Goal: Task Accomplishment & Management: Manage account settings

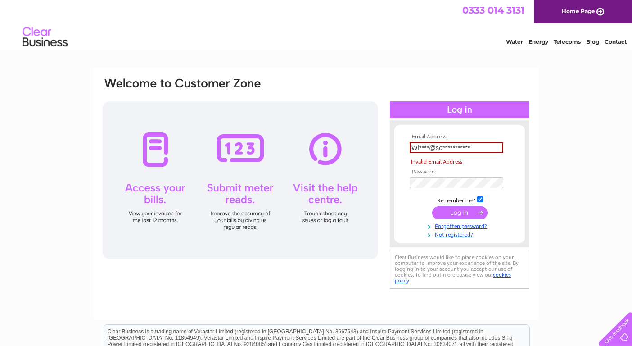
click at [463, 210] on input "submit" at bounding box center [459, 212] width 55 height 13
click at [416, 147] on input "**********" at bounding box center [456, 147] width 94 height 11
type input "winnie@seatrek.co.uk"
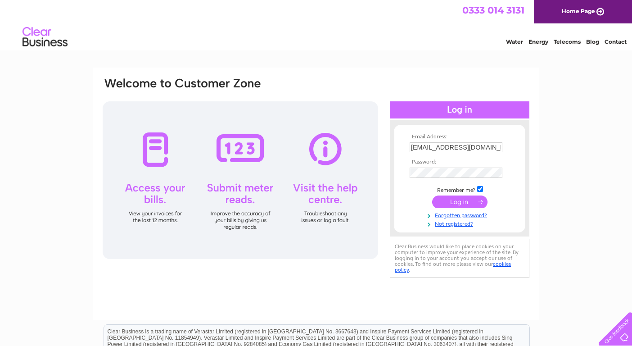
click at [454, 203] on input "submit" at bounding box center [459, 201] width 55 height 13
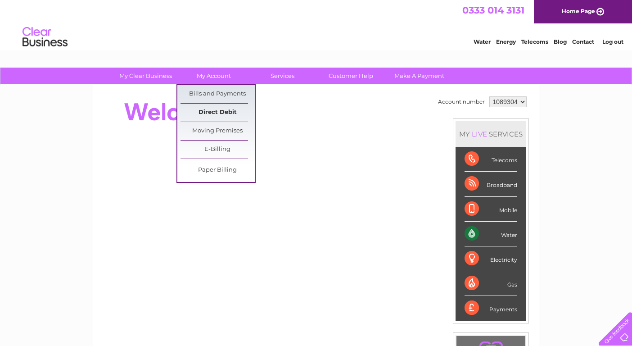
click at [211, 112] on link "Direct Debit" at bounding box center [217, 112] width 74 height 18
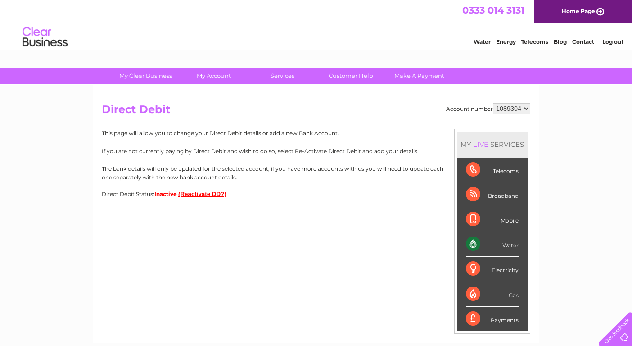
click at [193, 193] on button "(Reactivate DD?)" at bounding box center [202, 193] width 48 height 7
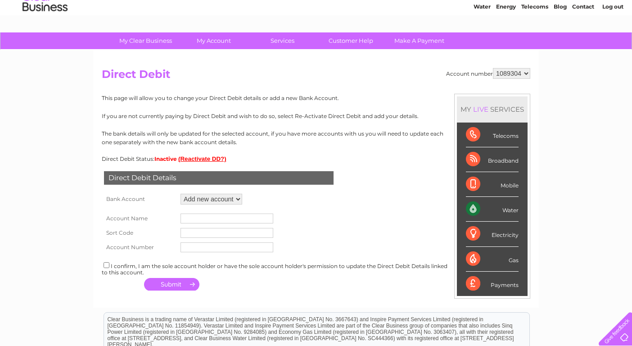
scroll to position [52, 0]
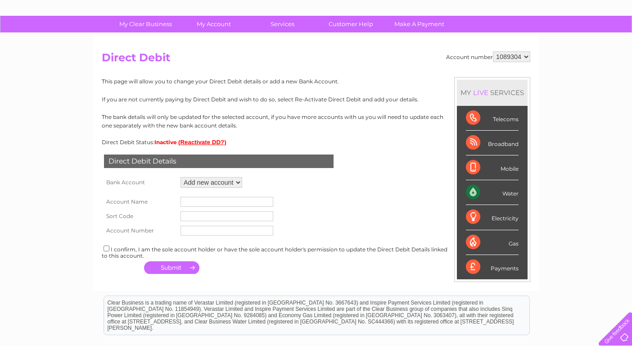
click at [243, 199] on input "text" at bounding box center [226, 202] width 93 height 10
type input "Seatrek Marine"
click at [240, 214] on input "text" at bounding box center [226, 216] width 93 height 10
type input "83-27-12"
click at [238, 232] on input "text" at bounding box center [226, 230] width 93 height 10
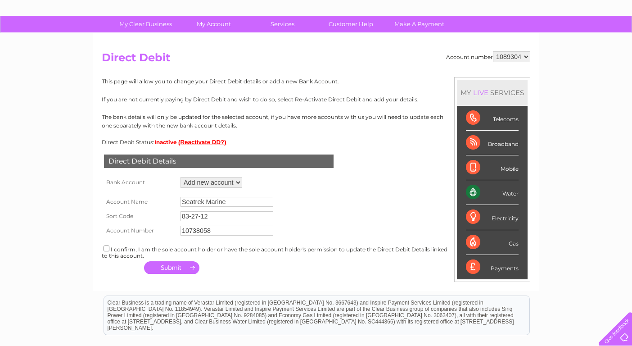
type input "10738058"
click at [106, 246] on input "checkbox" at bounding box center [106, 248] width 6 height 6
checkbox input "true"
click at [174, 266] on button "button" at bounding box center [171, 267] width 55 height 13
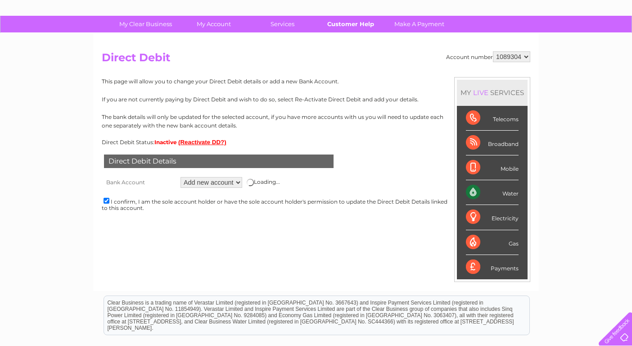
click at [353, 24] on link "Customer Help" at bounding box center [351, 24] width 74 height 17
